Goal: Check status

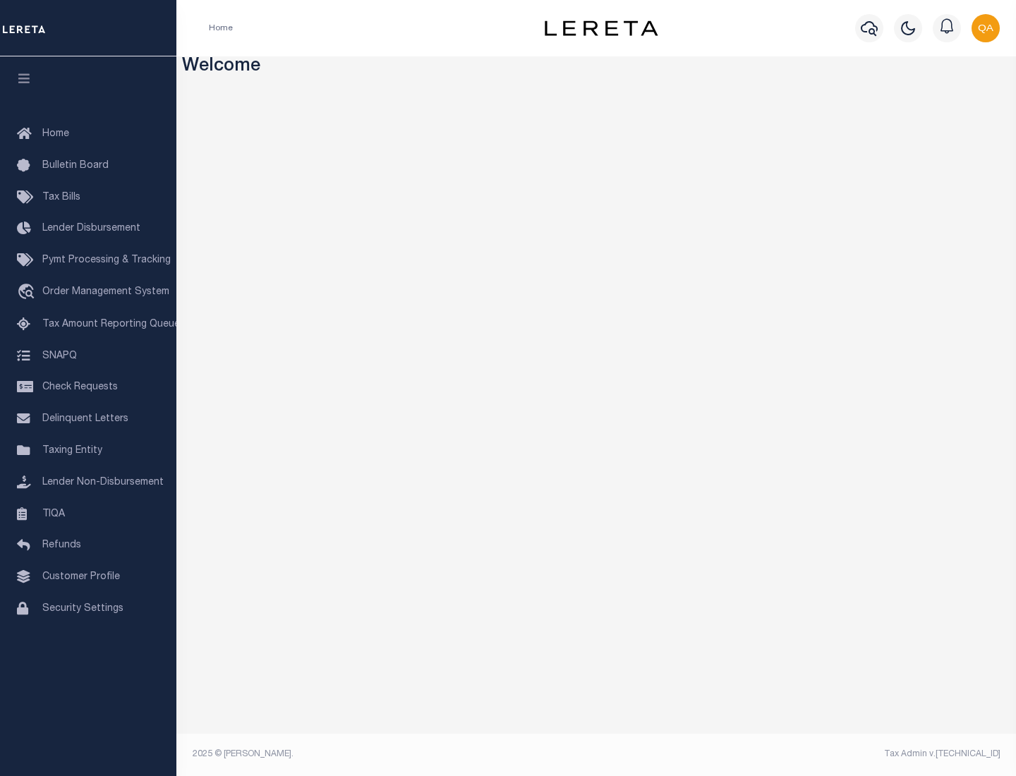
click at [88, 387] on span "Check Requests" at bounding box center [79, 387] width 75 height 10
select select "50"
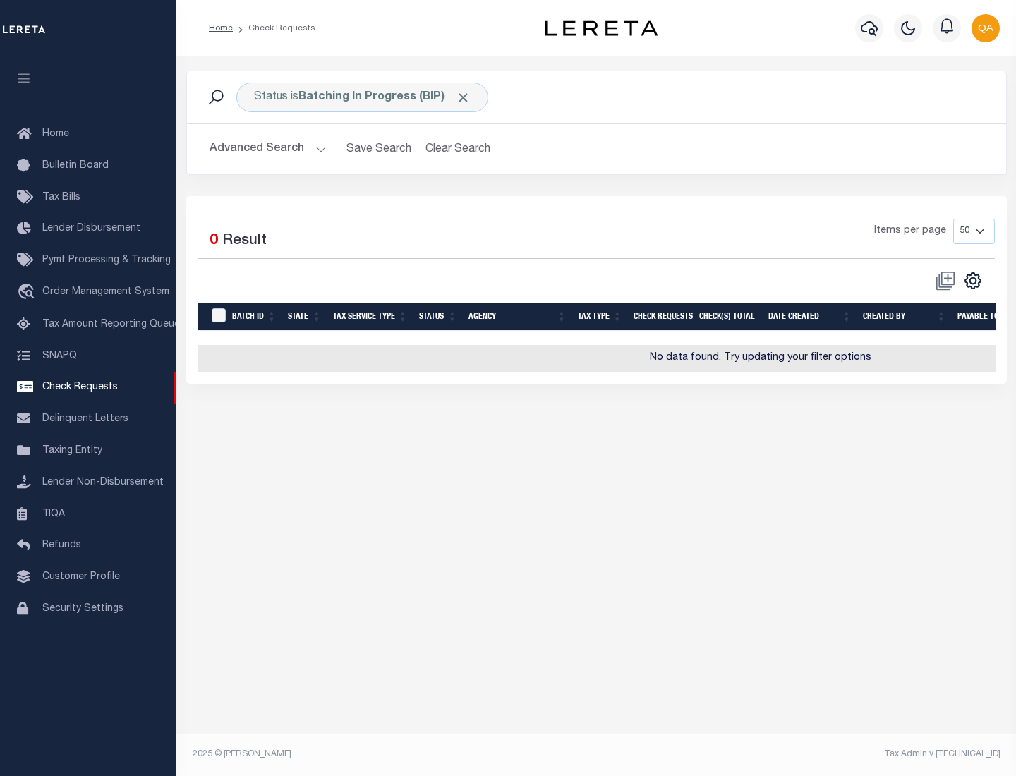
click at [463, 97] on span "Click to Remove" at bounding box center [463, 97] width 15 height 15
